Goal: Transaction & Acquisition: Download file/media

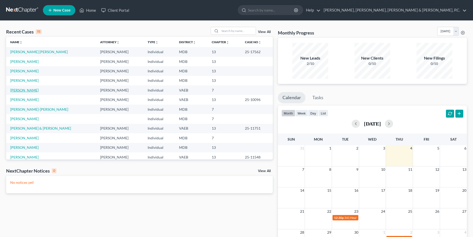
click at [28, 89] on link "[PERSON_NAME]" at bounding box center [24, 90] width 28 height 4
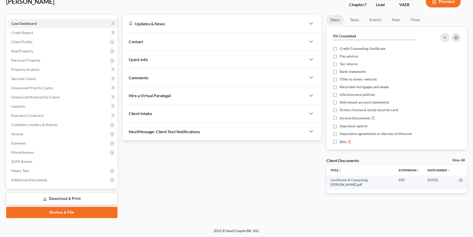
click at [62, 197] on link "Download & Print" at bounding box center [61, 199] width 111 height 12
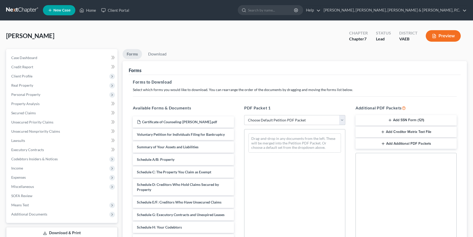
select select "0"
click option "Complete Bankruptcy Petition (all forms and schedules)" at bounding box center [0, 0] width 0 height 0
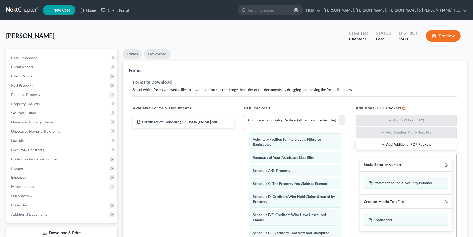
click at [162, 57] on link "Download" at bounding box center [157, 54] width 27 height 10
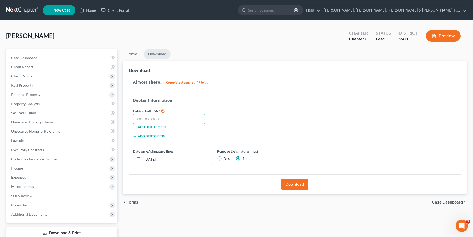
click at [160, 121] on input "text" at bounding box center [169, 119] width 72 height 10
type input "213-92-4346"
click at [301, 185] on button "Download" at bounding box center [295, 184] width 27 height 11
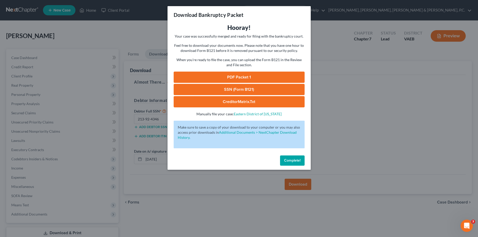
click at [246, 78] on link "PDF Packet 1" at bounding box center [238, 77] width 131 height 11
click at [235, 103] on link "CreditorMatrix.txt" at bounding box center [238, 101] width 131 height 11
click at [375, 141] on div "Download Bankruptcy Packet Hooray! Your case was successfully merged and ready …" at bounding box center [239, 118] width 478 height 237
